Goal: Information Seeking & Learning: Learn about a topic

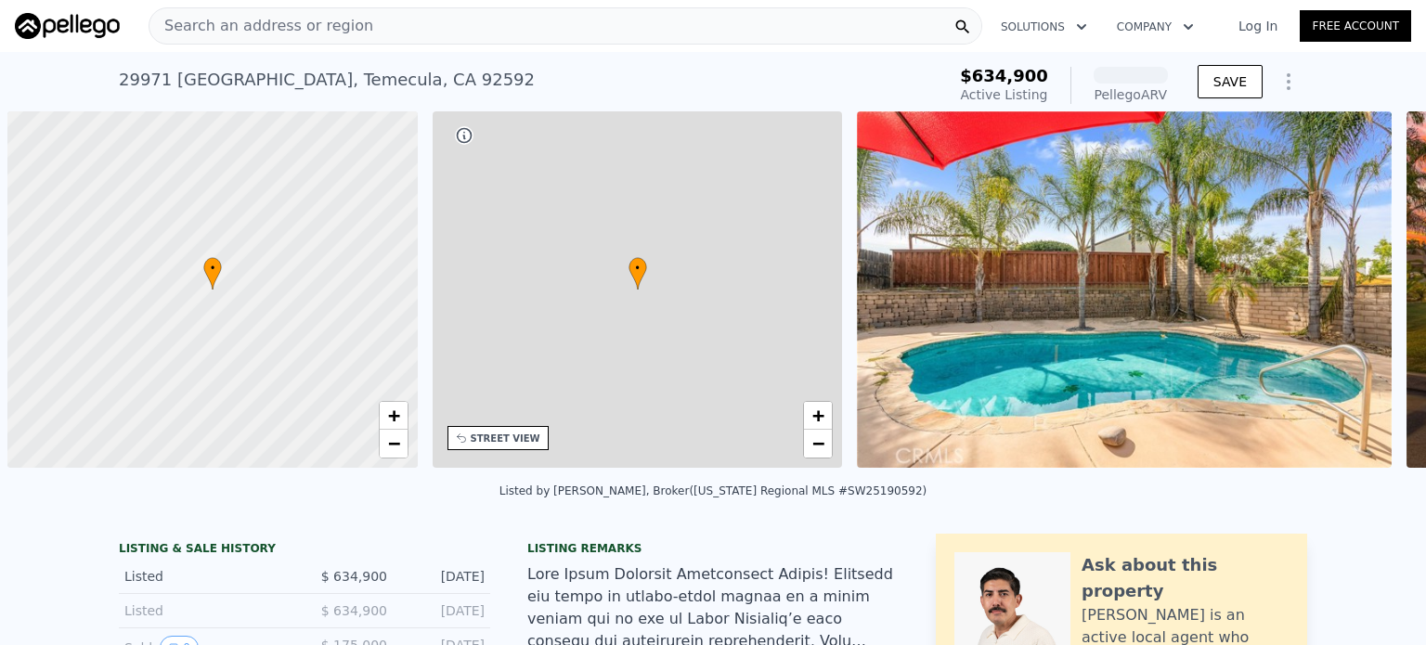
scroll to position [0, 7]
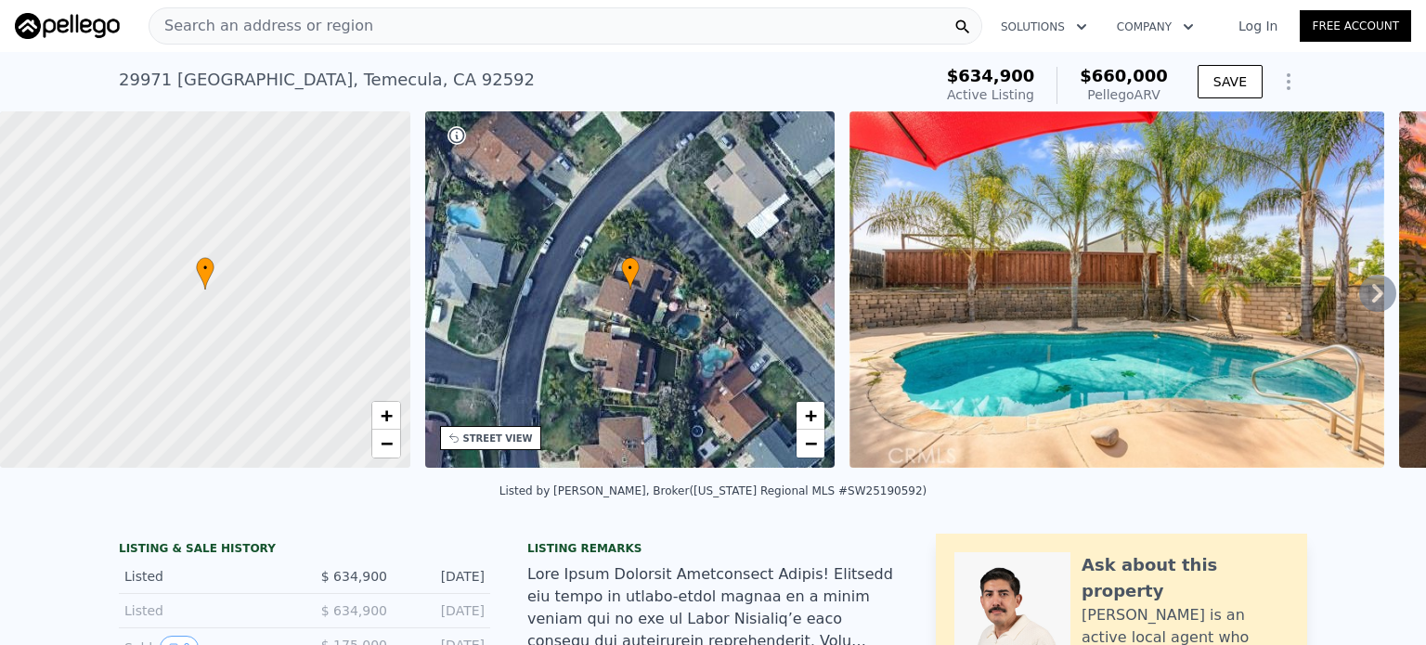
click at [433, 29] on div "Search an address or region" at bounding box center [564, 25] width 833 height 37
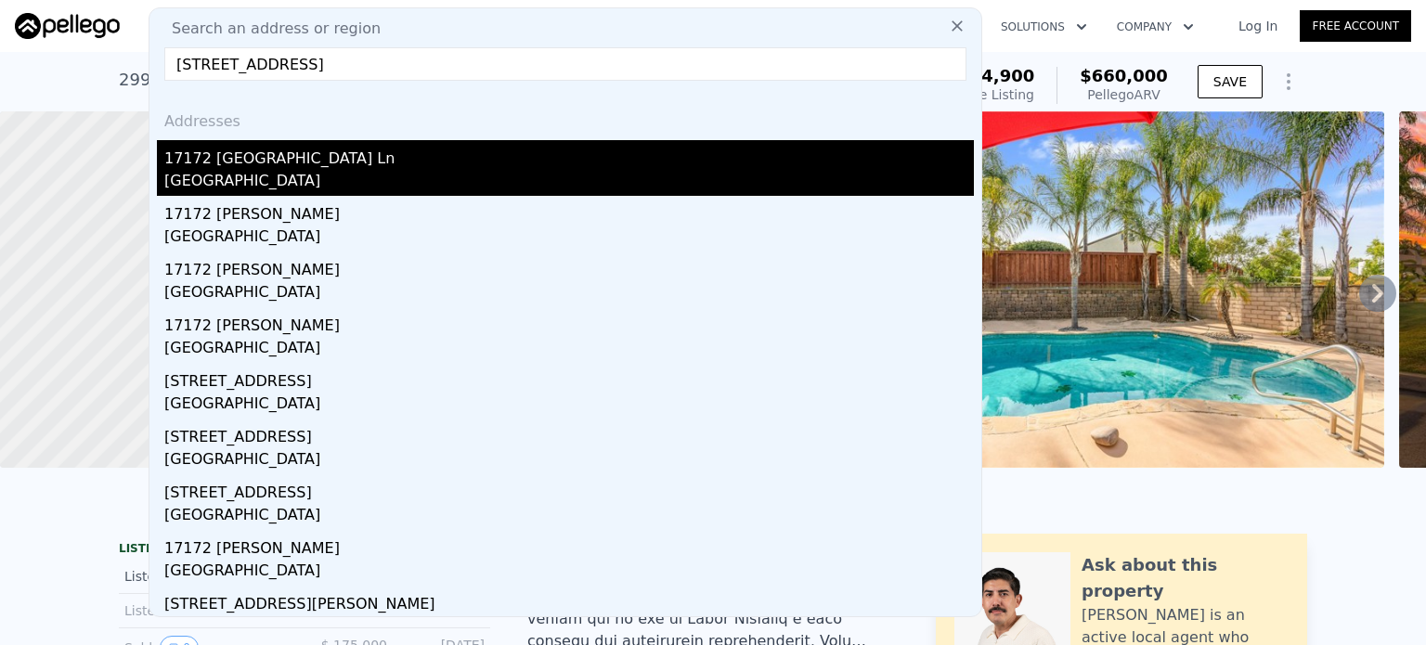
type input "[STREET_ADDRESS]"
click at [242, 167] on div "17172 [GEOGRAPHIC_DATA] Ln" at bounding box center [568, 155] width 809 height 30
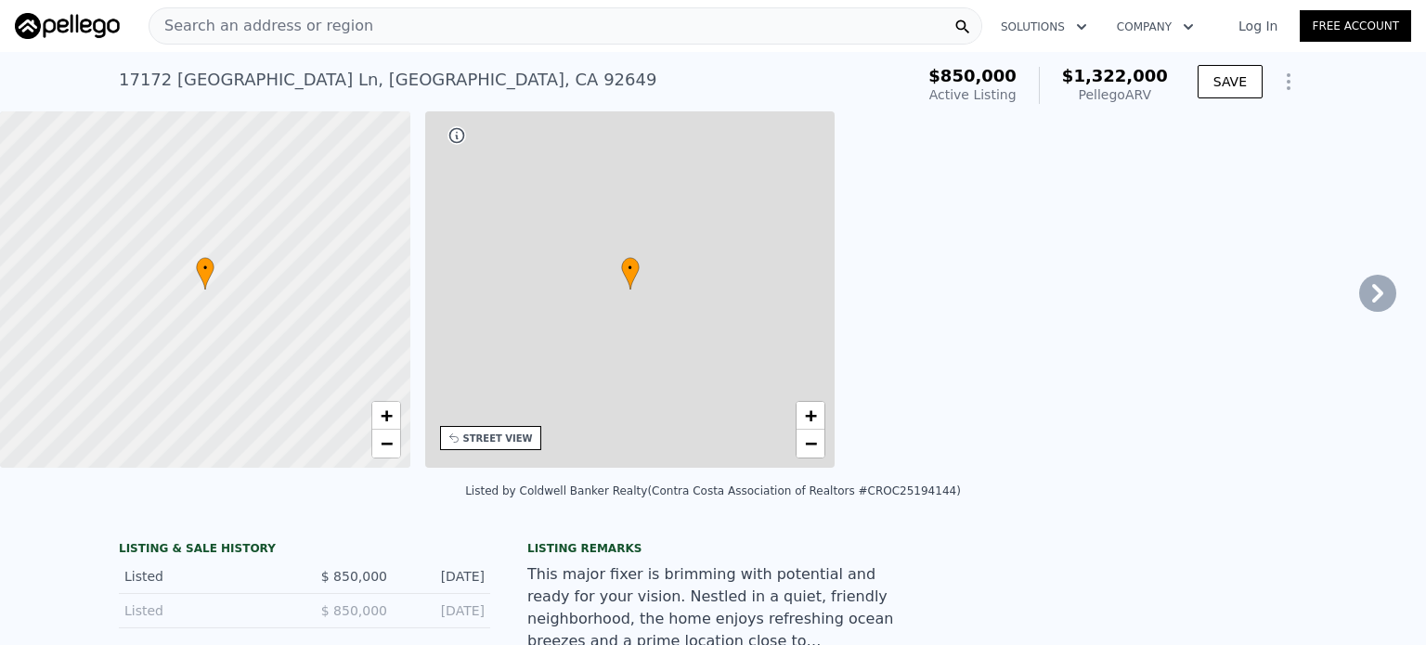
type input "2"
type input "1068"
type input "1909"
type input "5627"
type input "6891"
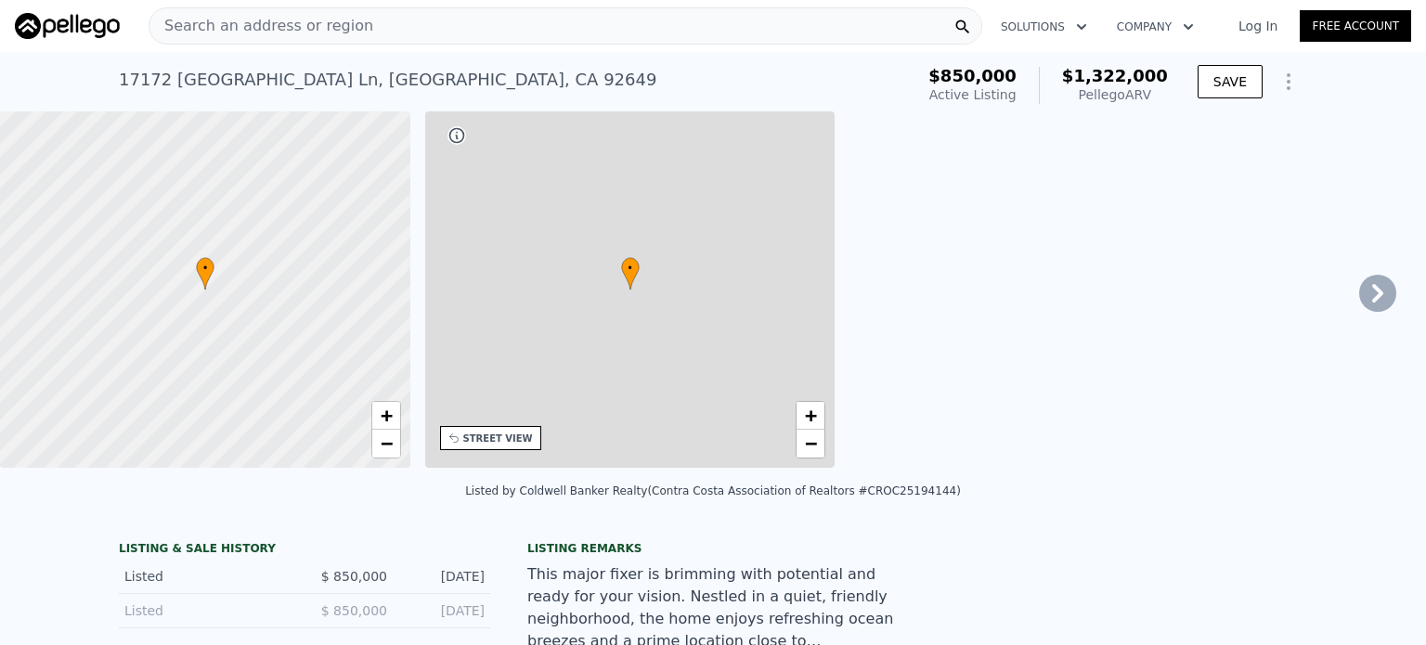
type input "$ 1,322,000"
type input "7"
type input "$ 330,439"
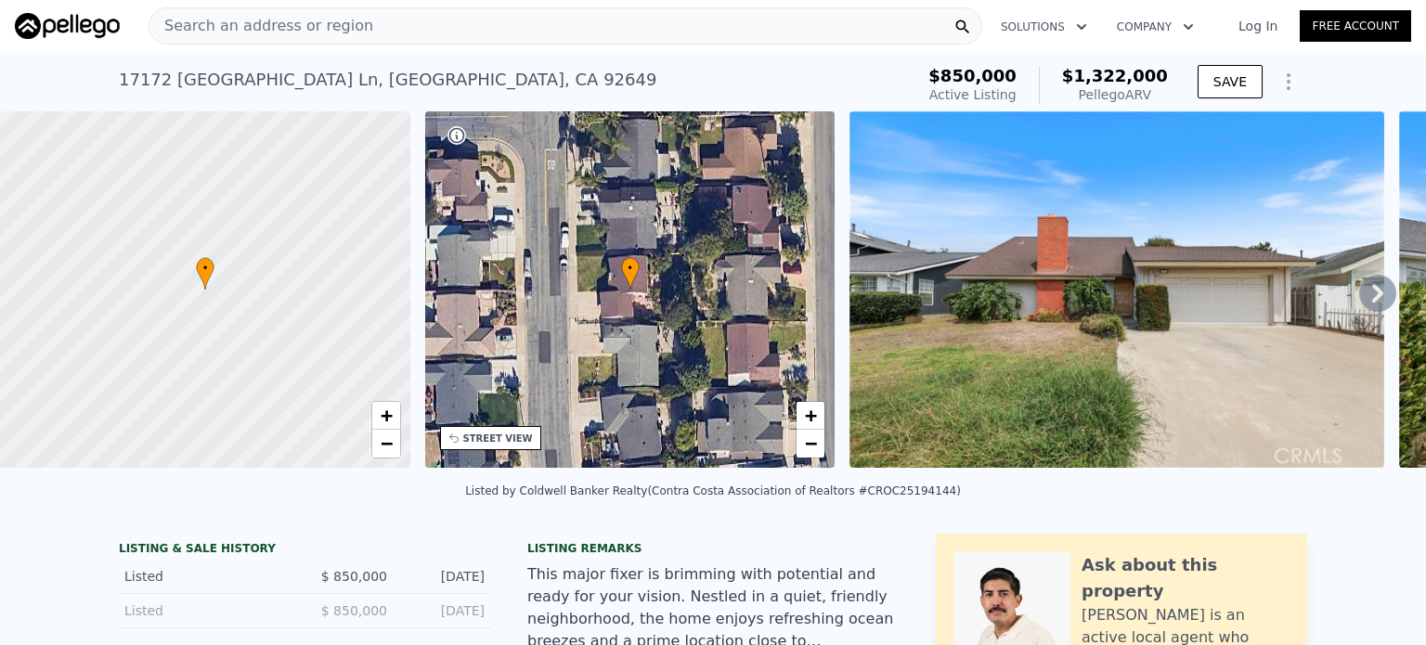
click at [394, 25] on div "Search an address or region" at bounding box center [564, 25] width 833 height 37
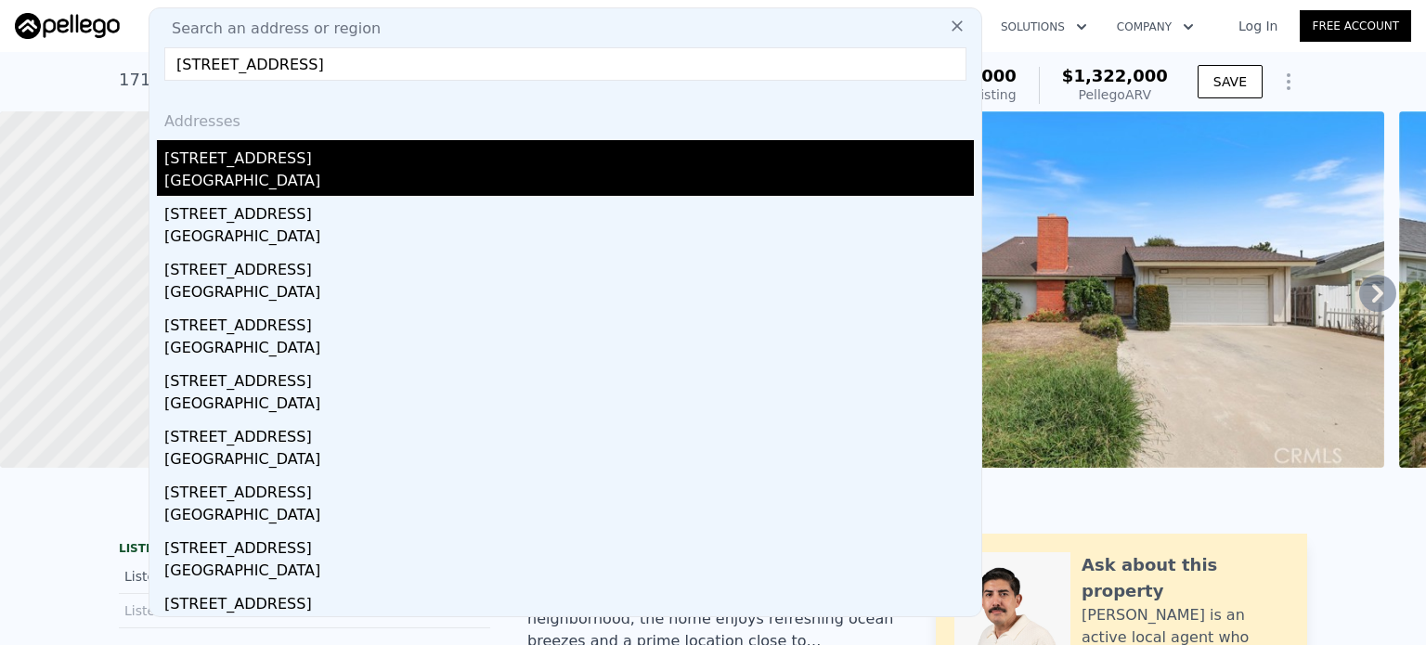
type input "[STREET_ADDRESS]"
click at [216, 172] on div "[GEOGRAPHIC_DATA]" at bounding box center [568, 183] width 809 height 26
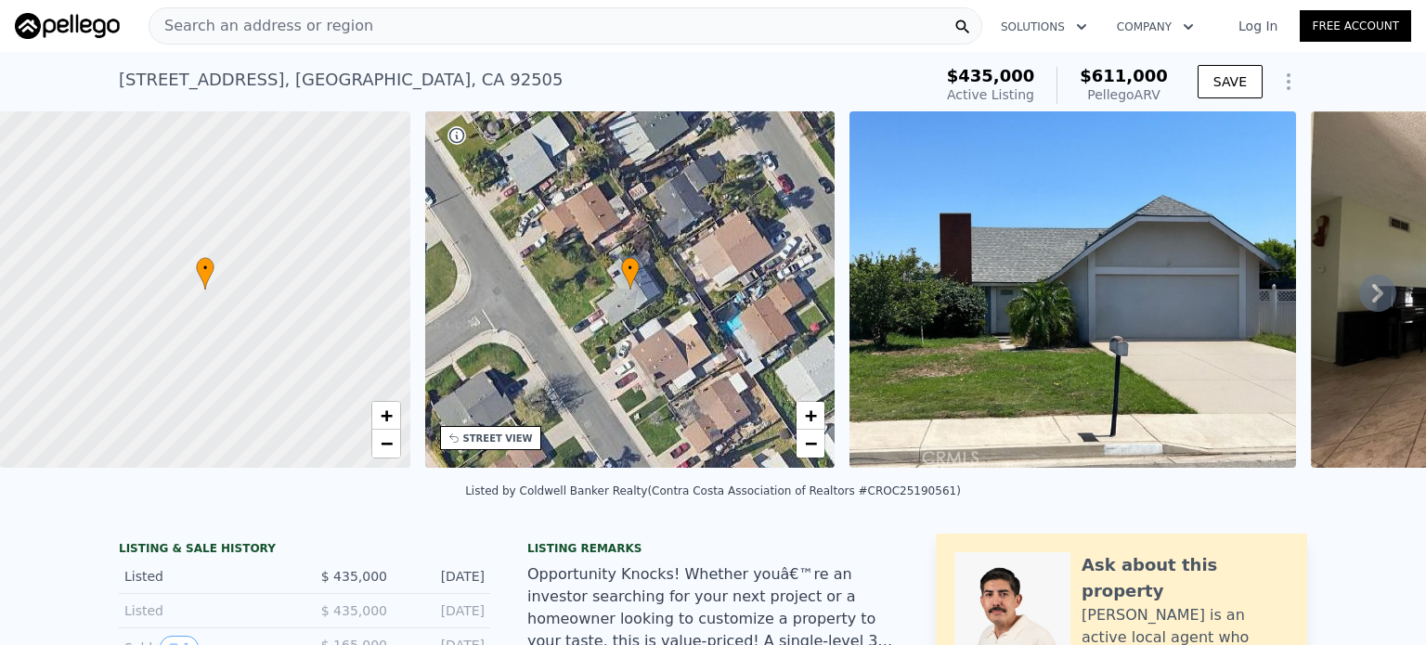
click at [420, 24] on div "Search an address or region" at bounding box center [564, 25] width 833 height 37
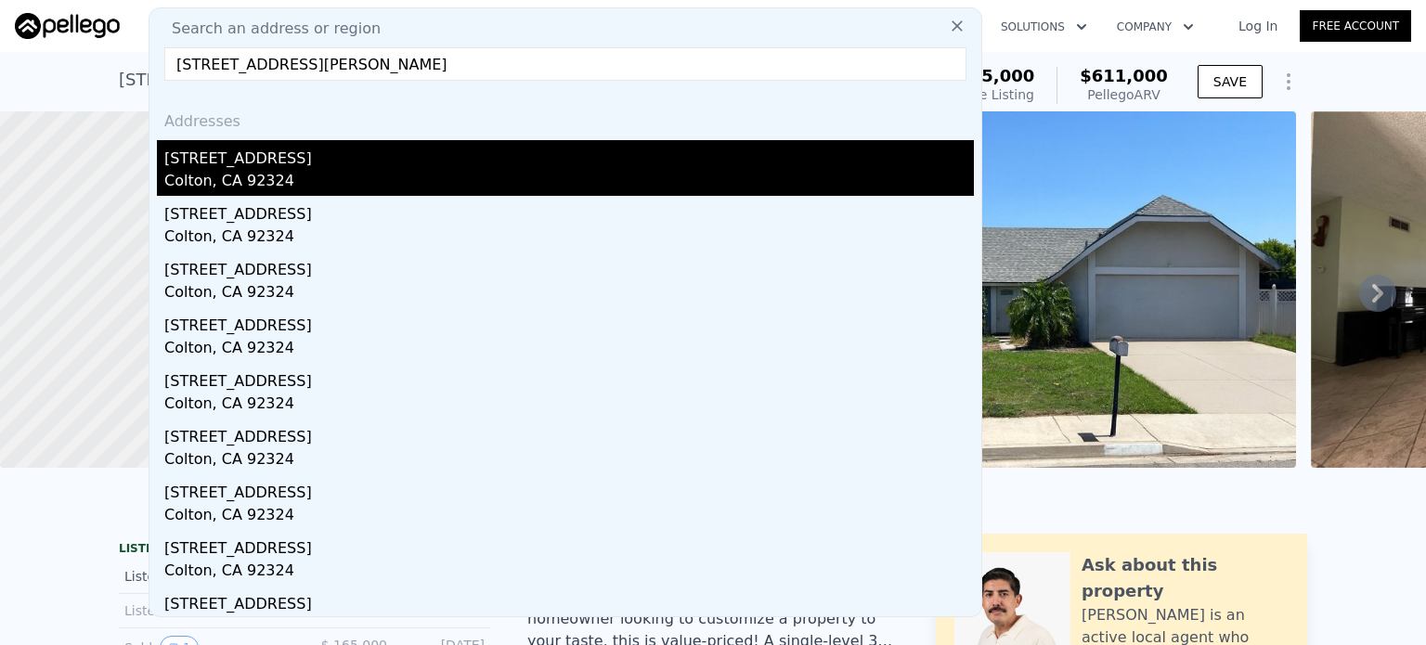
type input "[STREET_ADDRESS][PERSON_NAME]"
click at [193, 177] on div "Colton, CA 92324" at bounding box center [568, 183] width 809 height 26
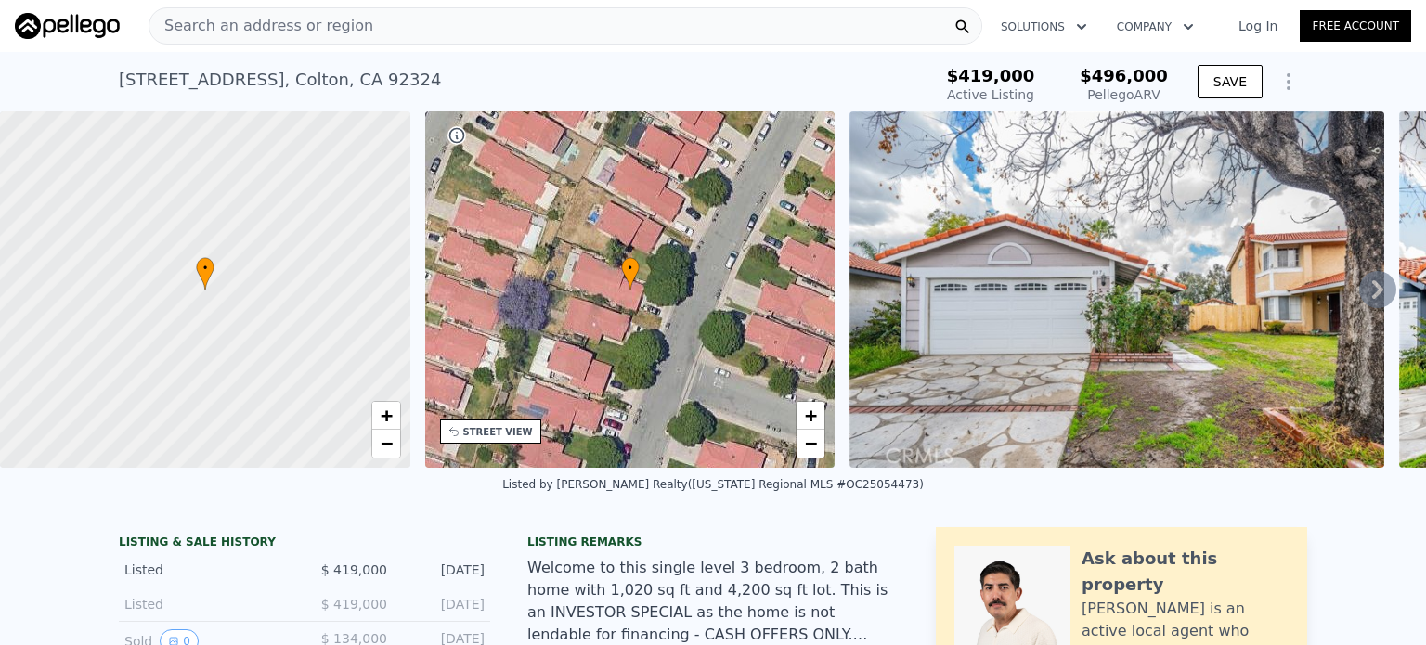
click at [360, 29] on div "Search an address or region" at bounding box center [564, 25] width 833 height 37
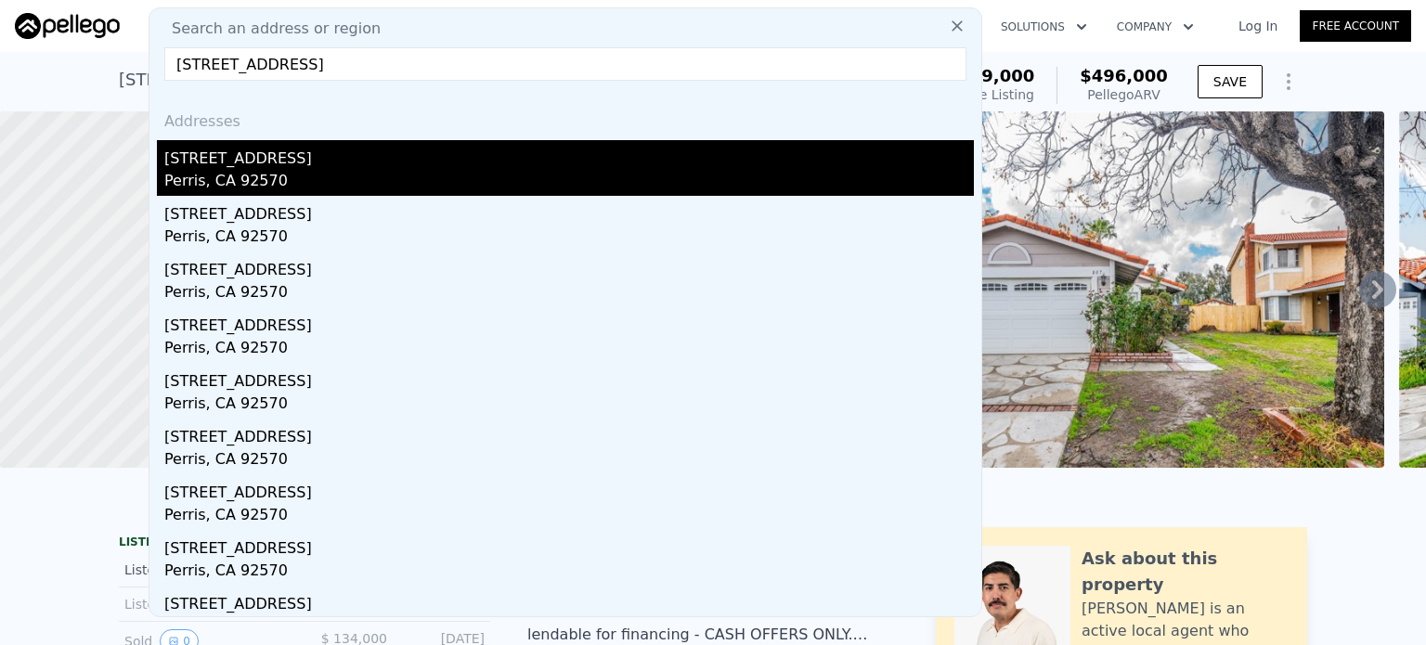
type input "[STREET_ADDRESS]"
click at [236, 163] on div "[STREET_ADDRESS]" at bounding box center [568, 155] width 809 height 30
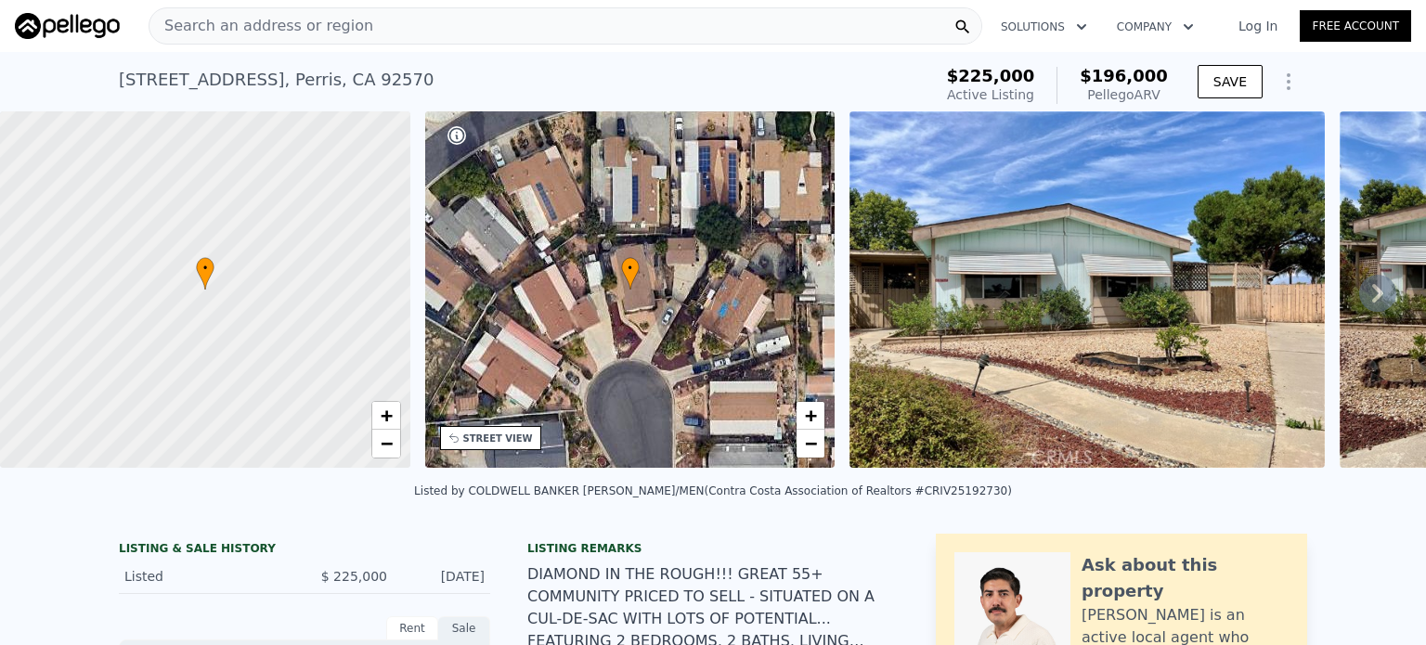
click at [369, 28] on div "Search an address or region" at bounding box center [564, 25] width 833 height 37
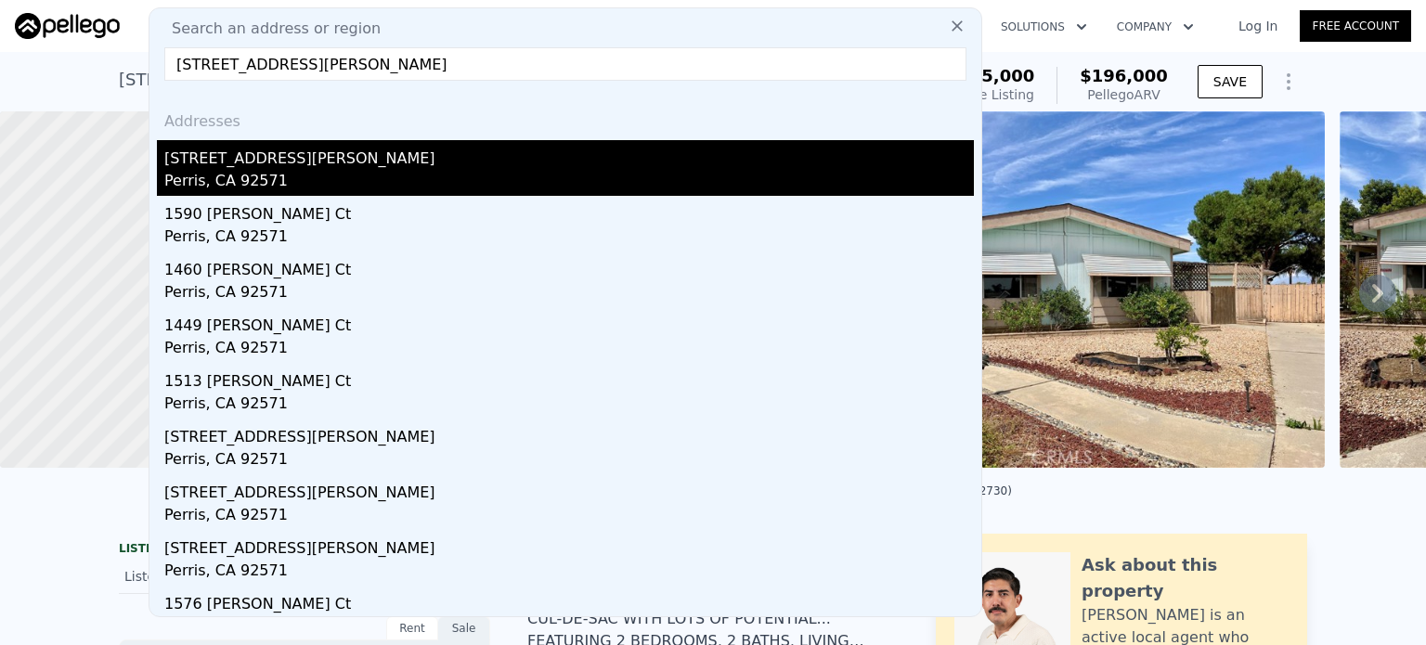
type input "[STREET_ADDRESS][PERSON_NAME]"
click at [249, 140] on div "[STREET_ADDRESS][PERSON_NAME]" at bounding box center [568, 155] width 809 height 30
